Goal: Task Accomplishment & Management: Manage account settings

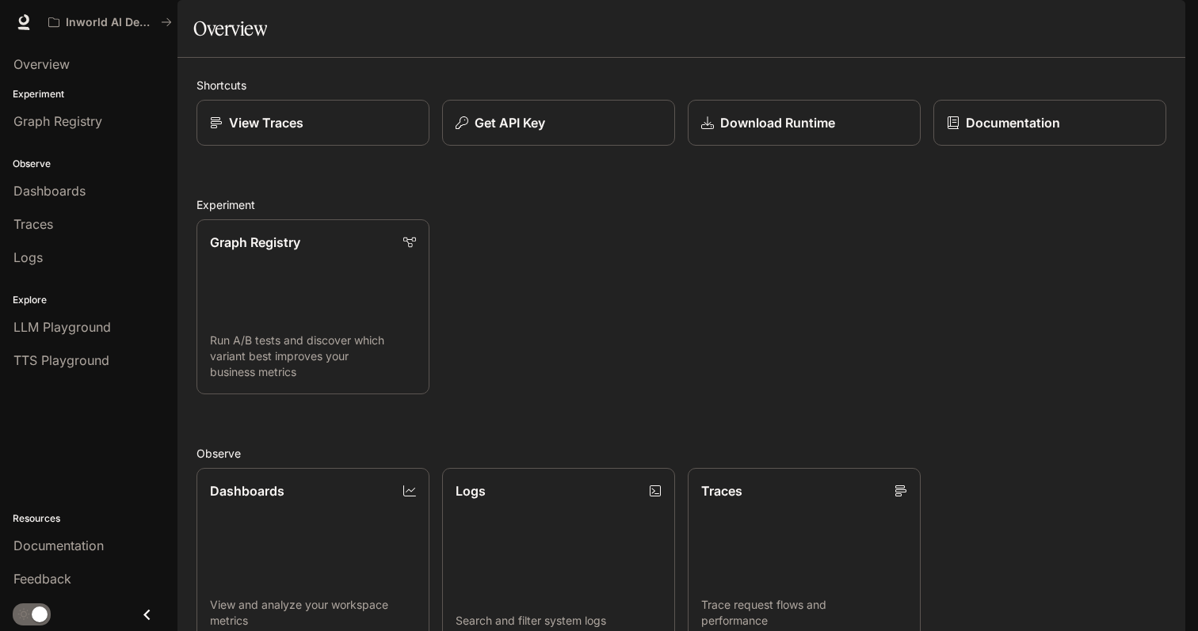
click at [1170, 29] on img "button" at bounding box center [1163, 22] width 22 height 22
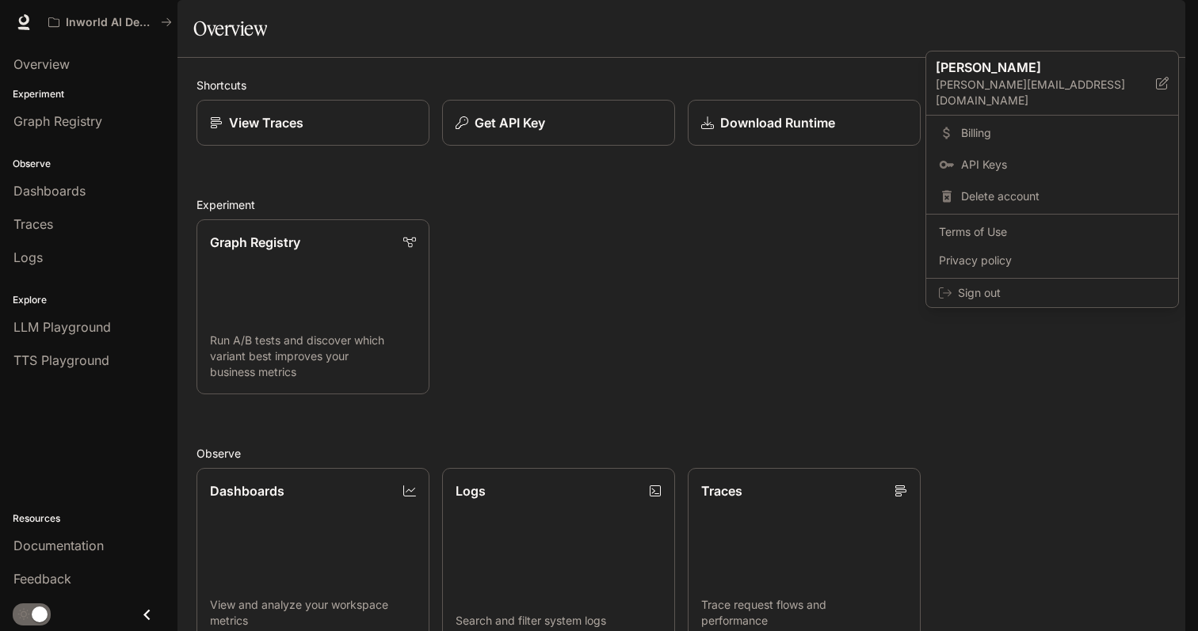
click at [64, 64] on div at bounding box center [599, 315] width 1198 height 631
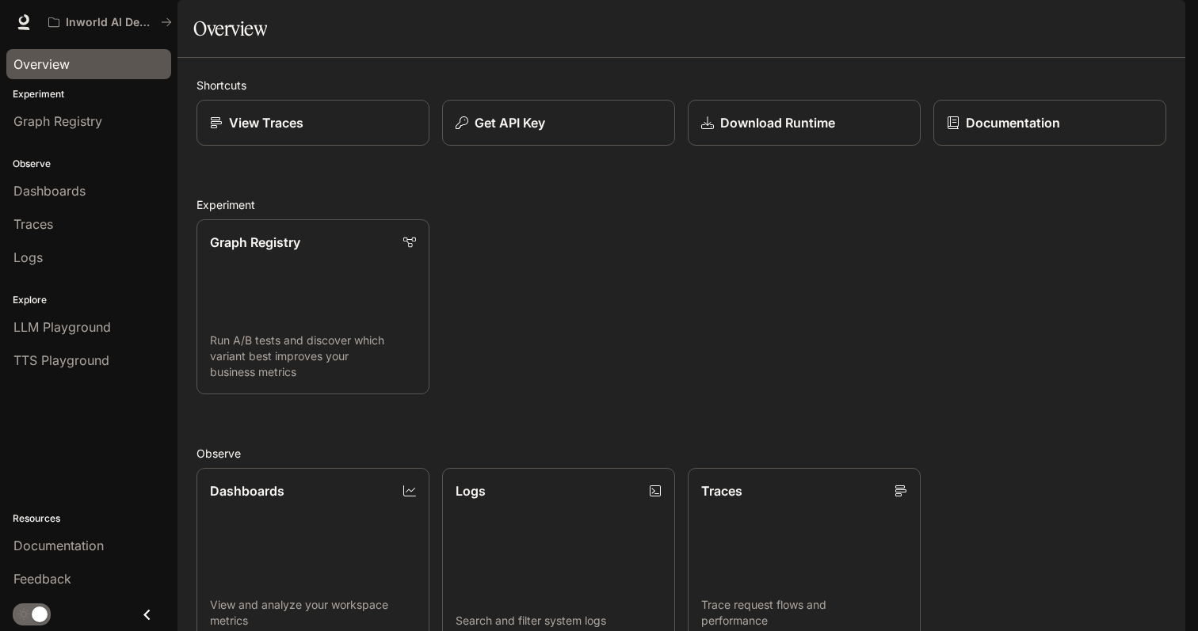
click at [50, 66] on span "Overview" at bounding box center [41, 64] width 56 height 19
click at [1155, 32] on button "button" at bounding box center [1163, 22] width 32 height 32
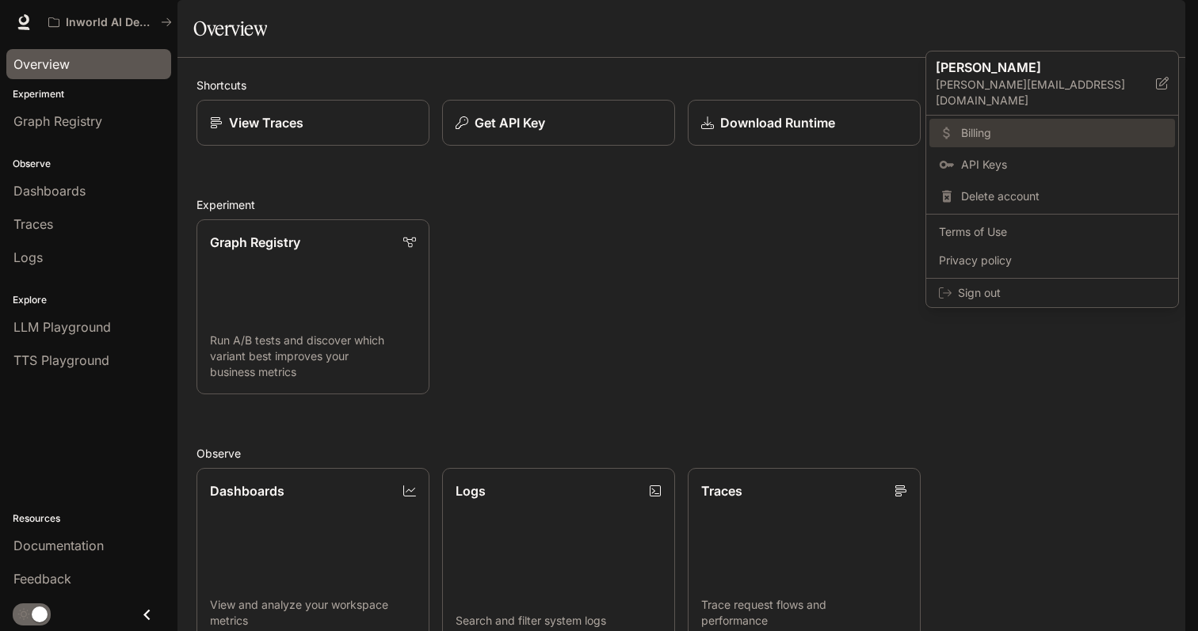
click at [1051, 125] on span "Billing" at bounding box center [1063, 133] width 204 height 16
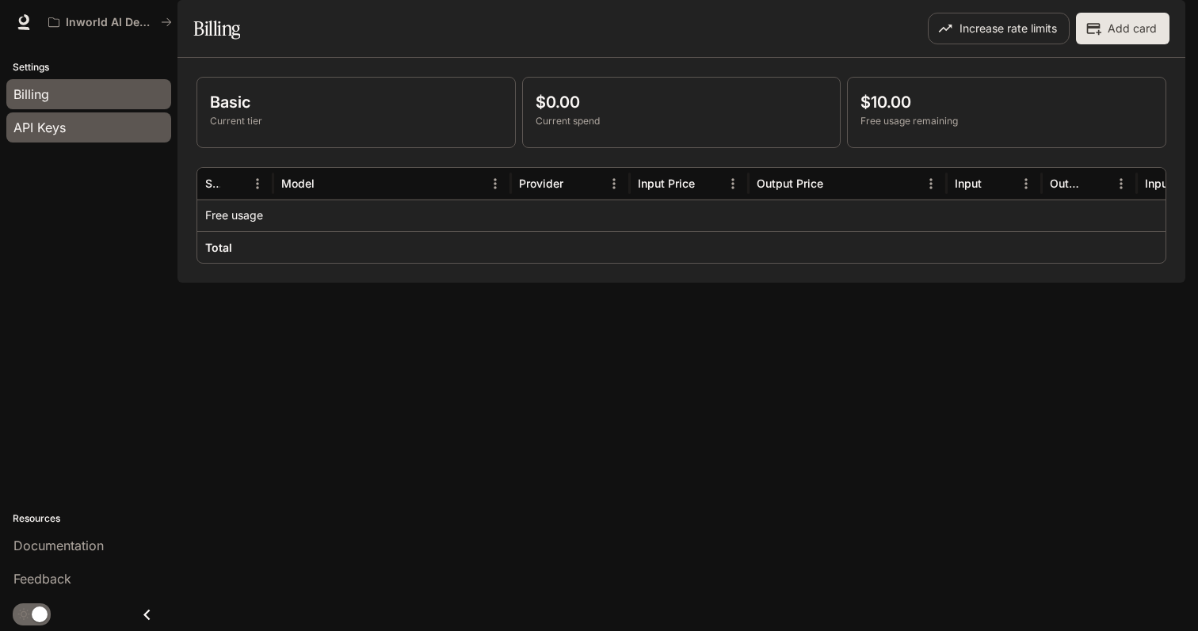
click at [45, 128] on span "API Keys" at bounding box center [39, 127] width 52 height 19
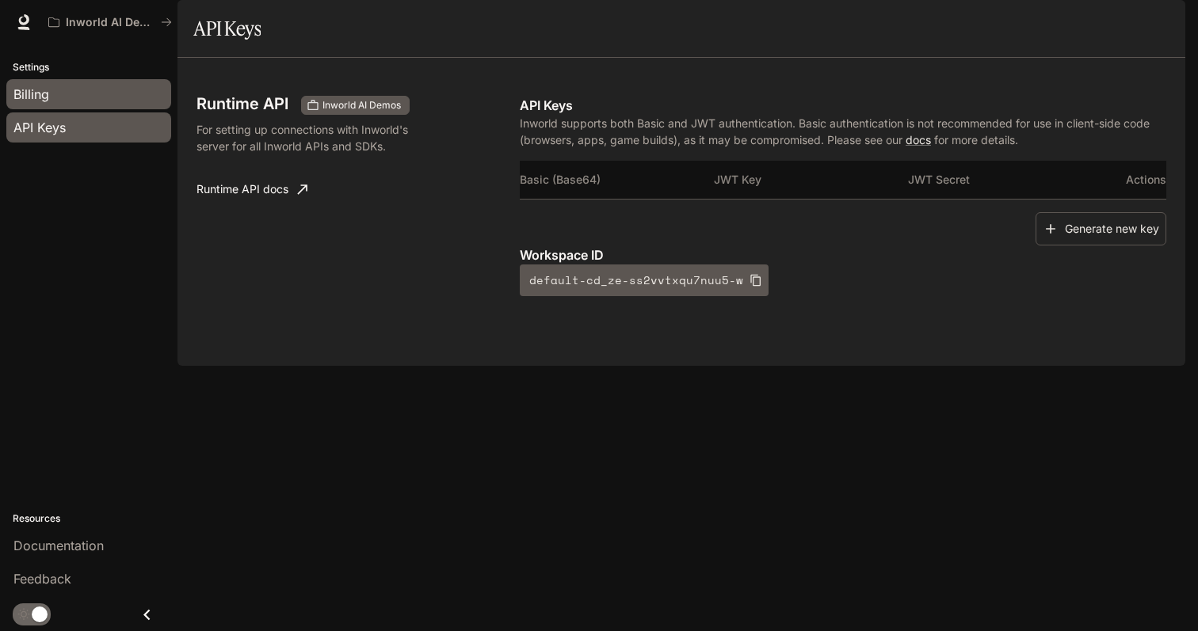
click at [91, 86] on div "Billing" at bounding box center [88, 94] width 151 height 19
